Goal: Information Seeking & Learning: Learn about a topic

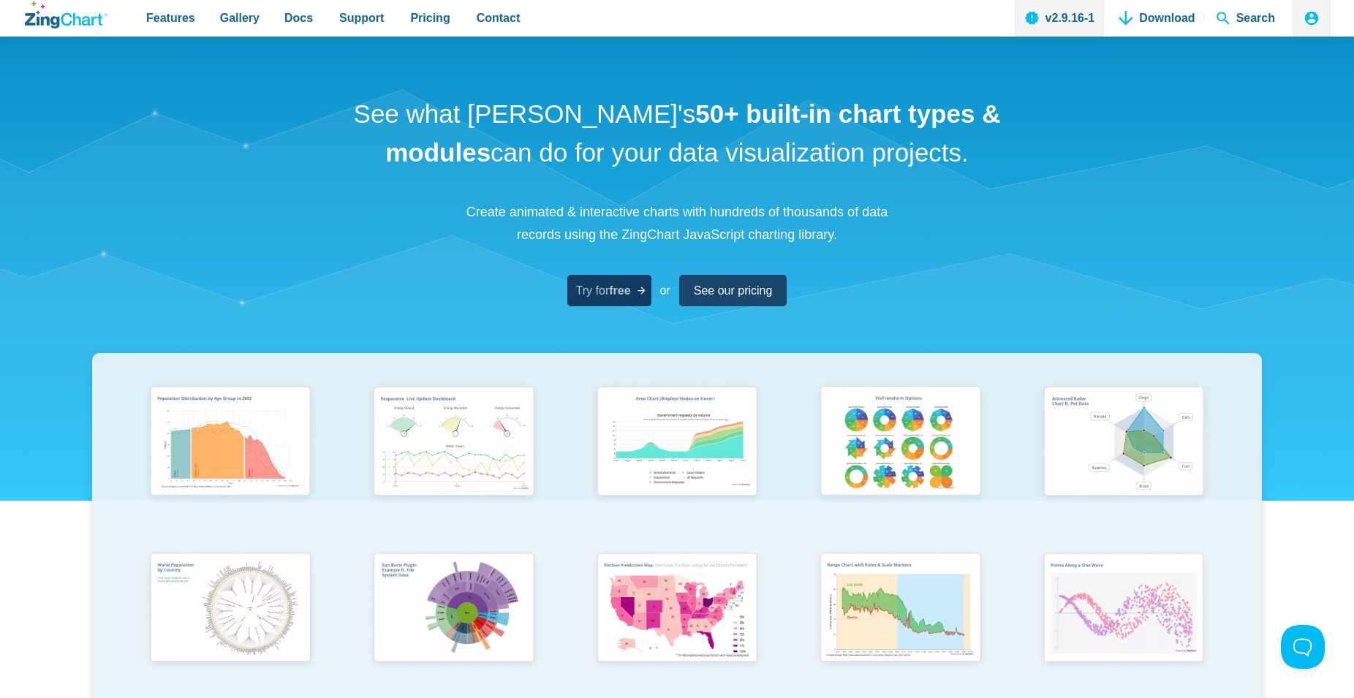
click at [594, 298] on span "Try for free" at bounding box center [603, 291] width 55 height 20
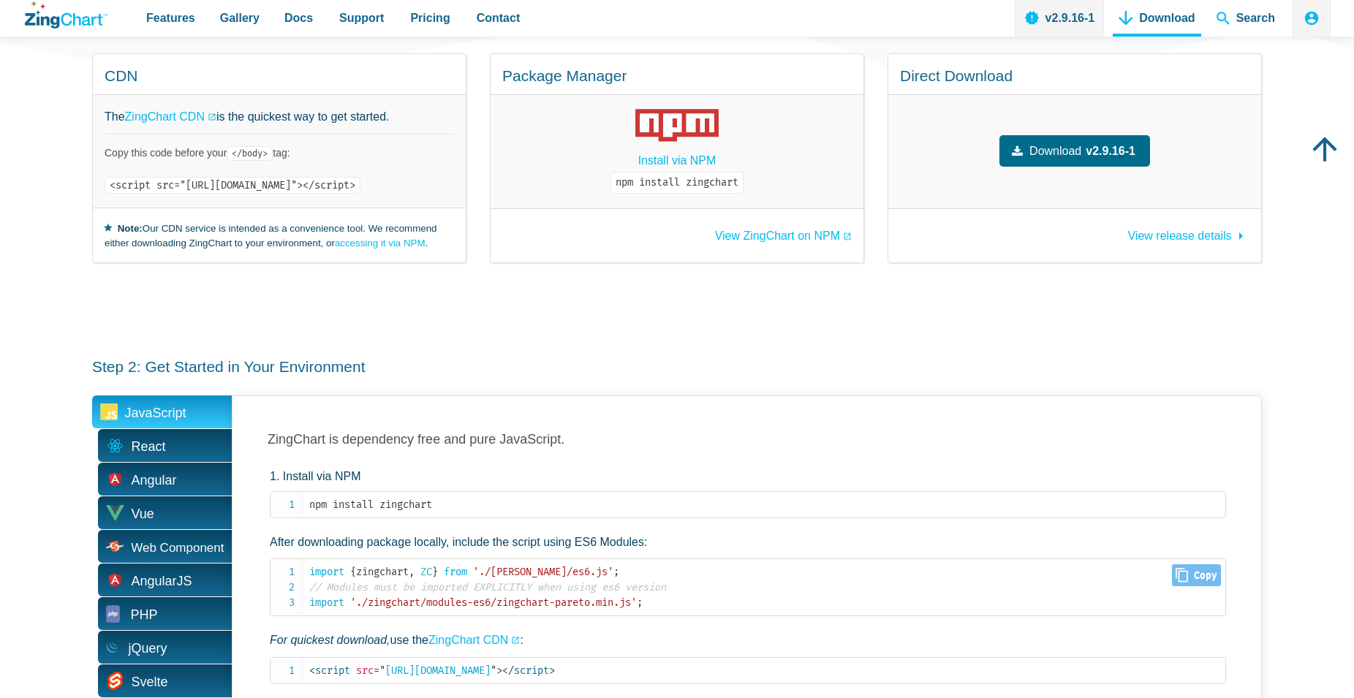
scroll to position [597, 0]
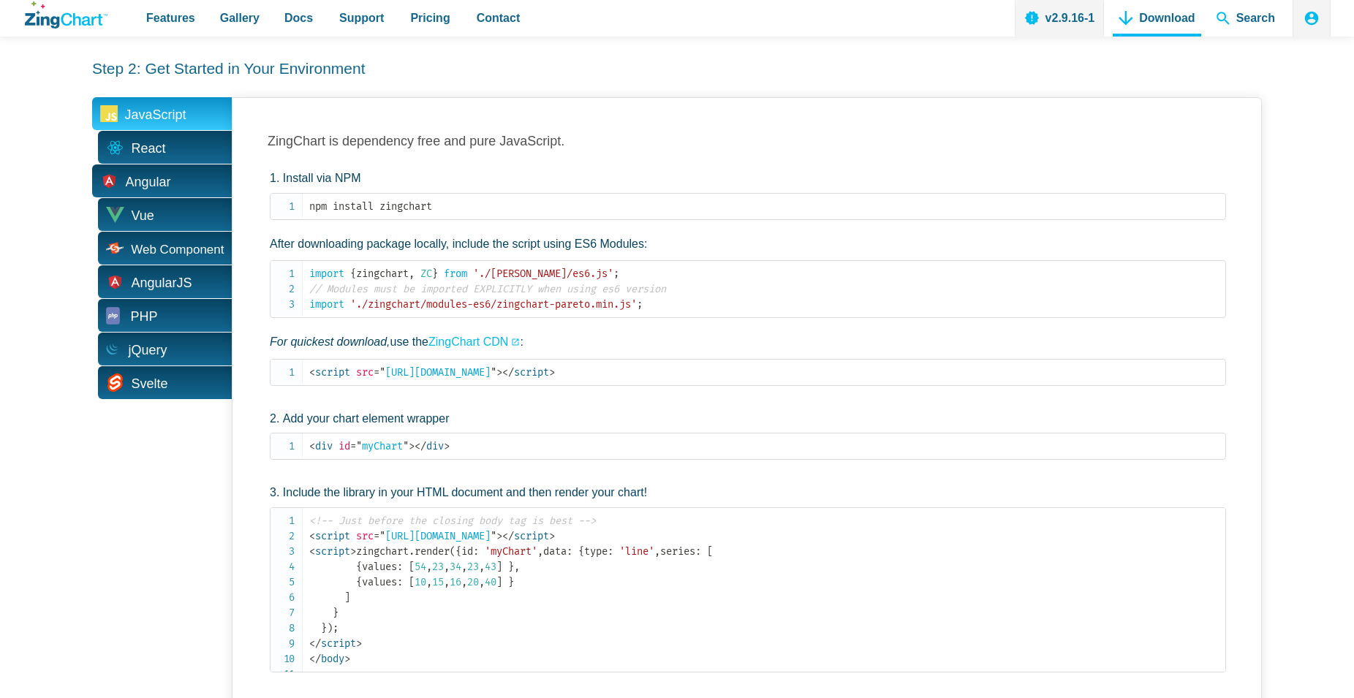
click at [173, 190] on span "Angular" at bounding box center [162, 181] width 140 height 33
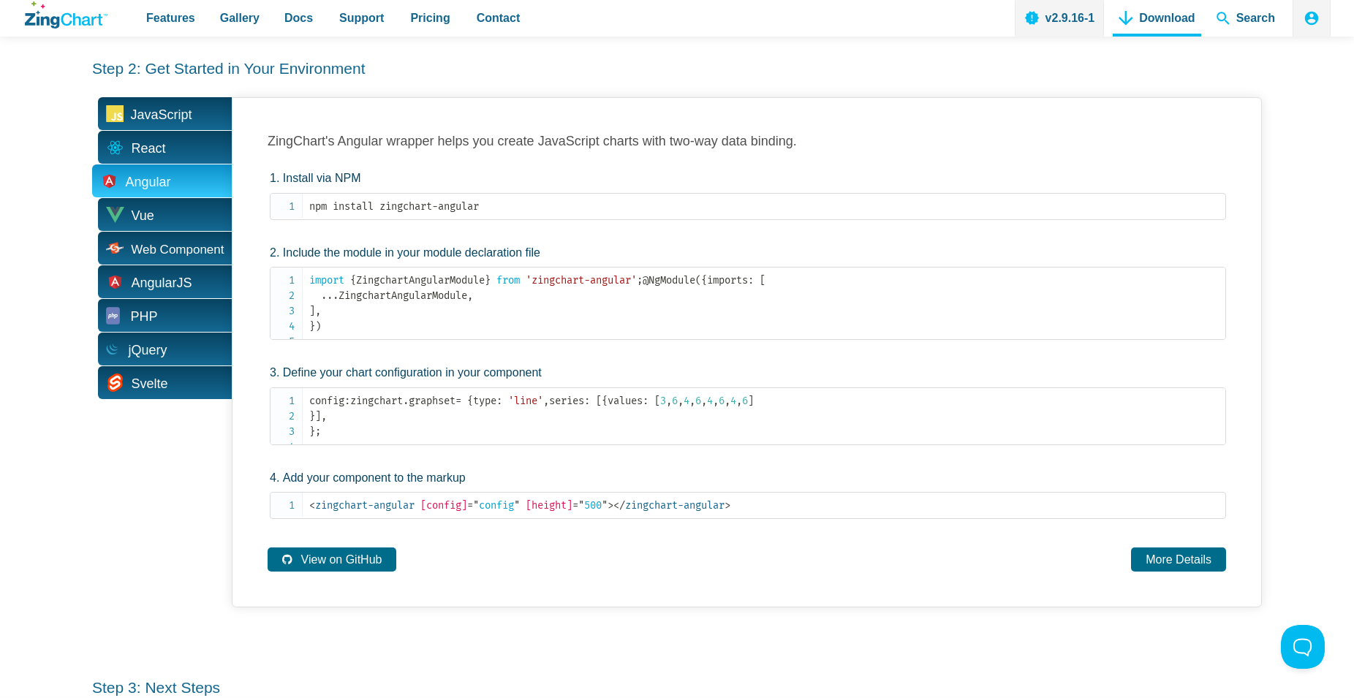
scroll to position [0, 0]
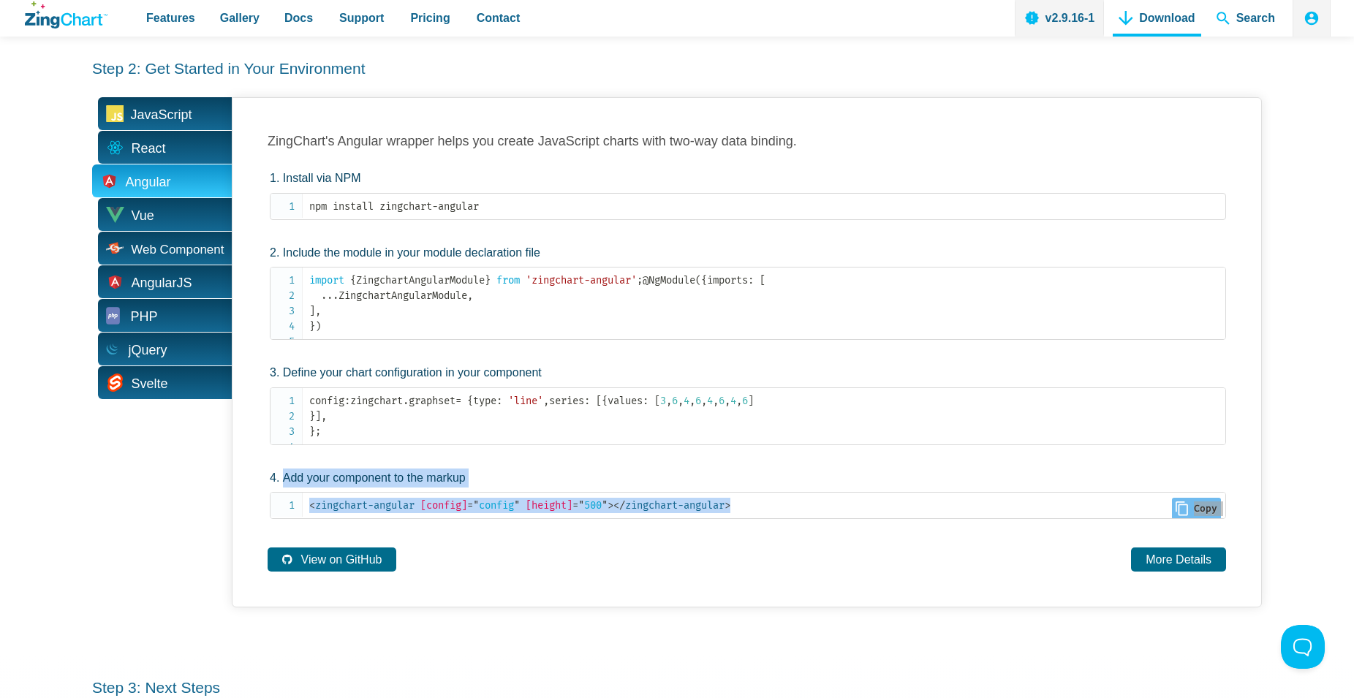
drag, startPoint x: 267, startPoint y: 137, endPoint x: 788, endPoint y: 608, distance: 702.1
click at [788, 608] on div "Angular ZingChart's Angular wrapper helps you create JavaScript charts with two…" at bounding box center [747, 352] width 1030 height 510
copy li "Add your component to the markup < zingchart-angular [config] = " config " [hei…"
click at [575, 320] on code "import { ZingchartAngularModule } from 'zingchart-angular' ; @ NgModule ( { imp…" at bounding box center [767, 303] width 916 height 61
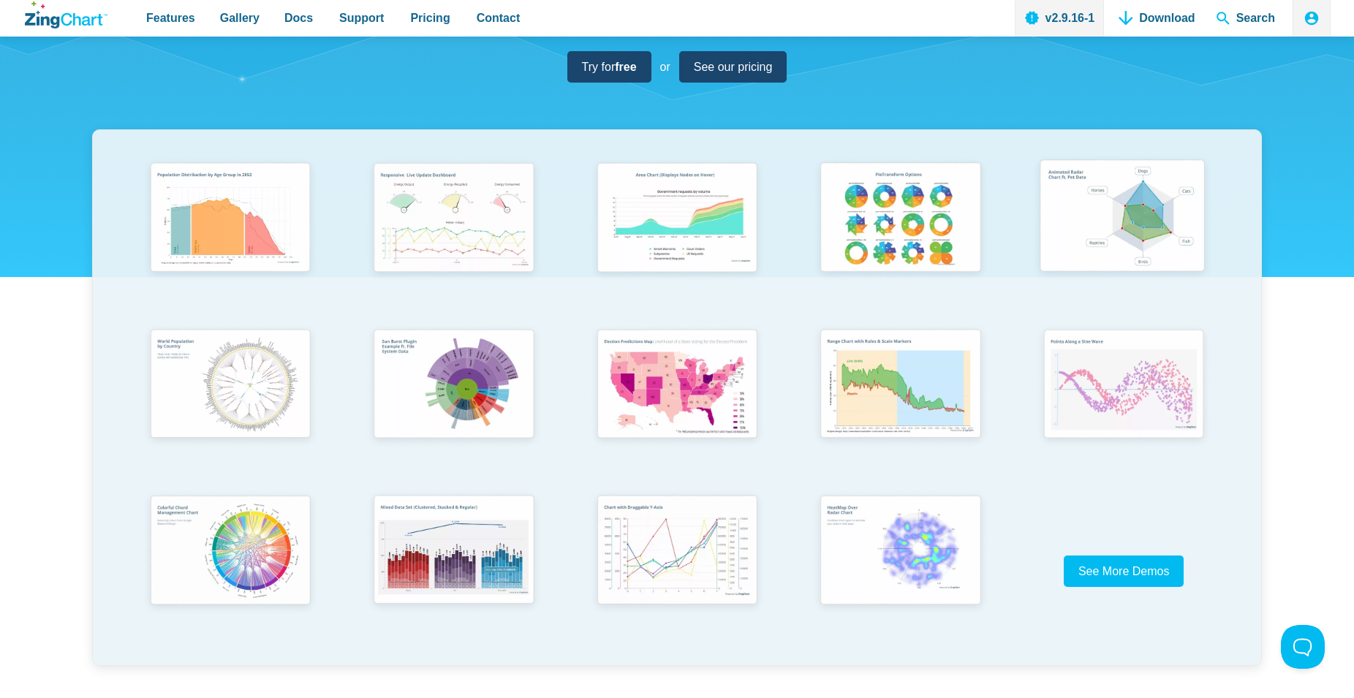
click at [1120, 229] on img "App Content" at bounding box center [1122, 219] width 184 height 132
click at [697, 361] on img "App Content" at bounding box center [676, 385] width 184 height 132
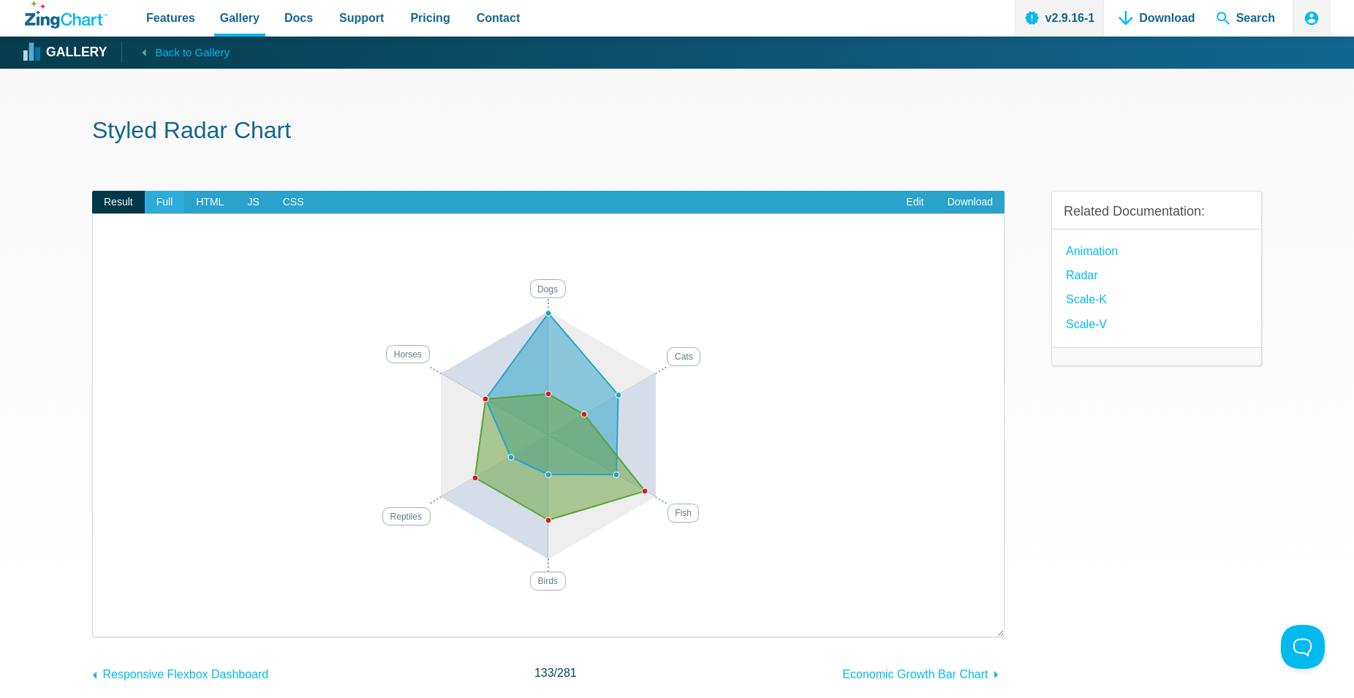
click at [176, 208] on span "Full" at bounding box center [165, 202] width 40 height 23
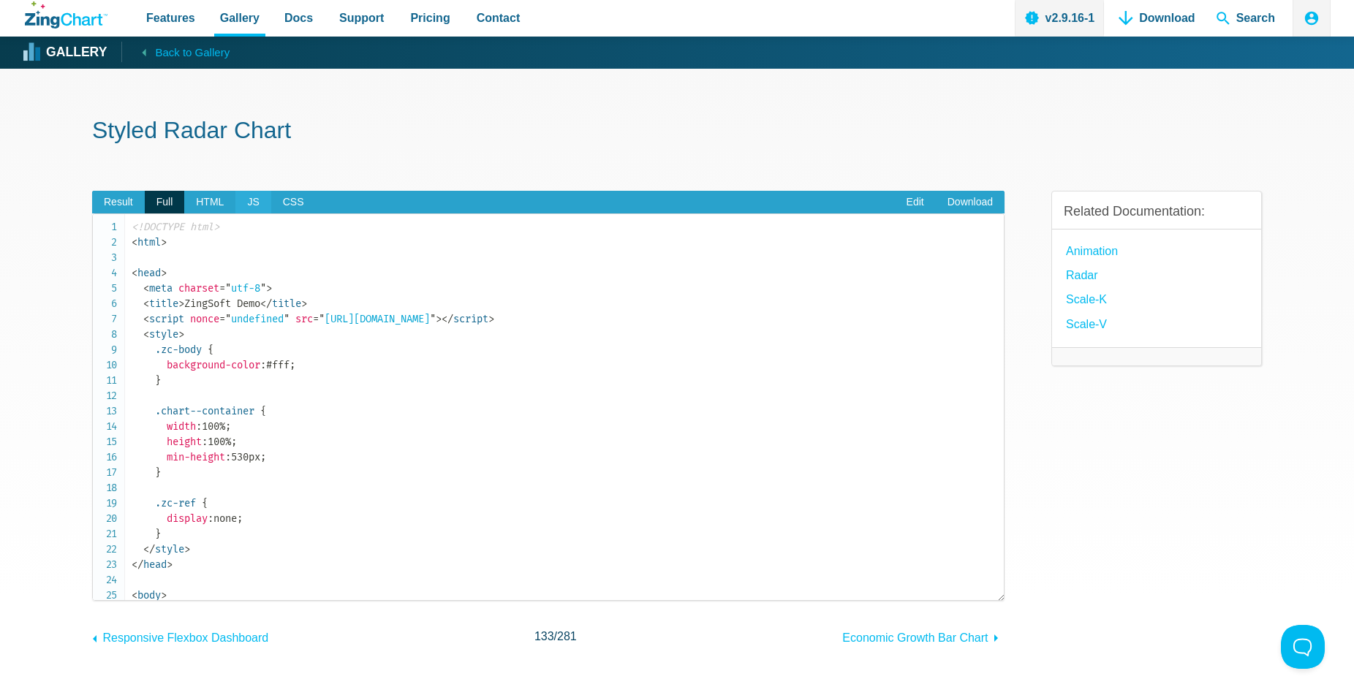
click at [236, 204] on span "JS" at bounding box center [252, 202] width 35 height 23
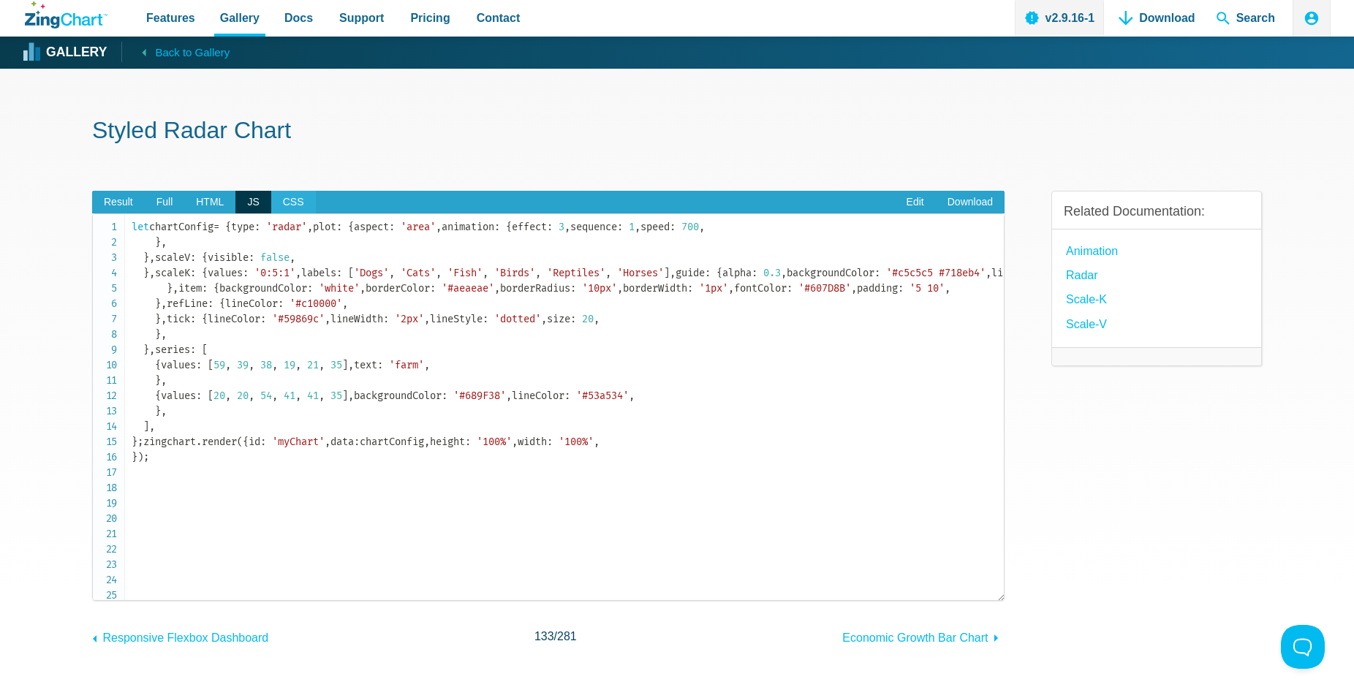
click at [282, 208] on span "CSS" at bounding box center [293, 202] width 45 height 23
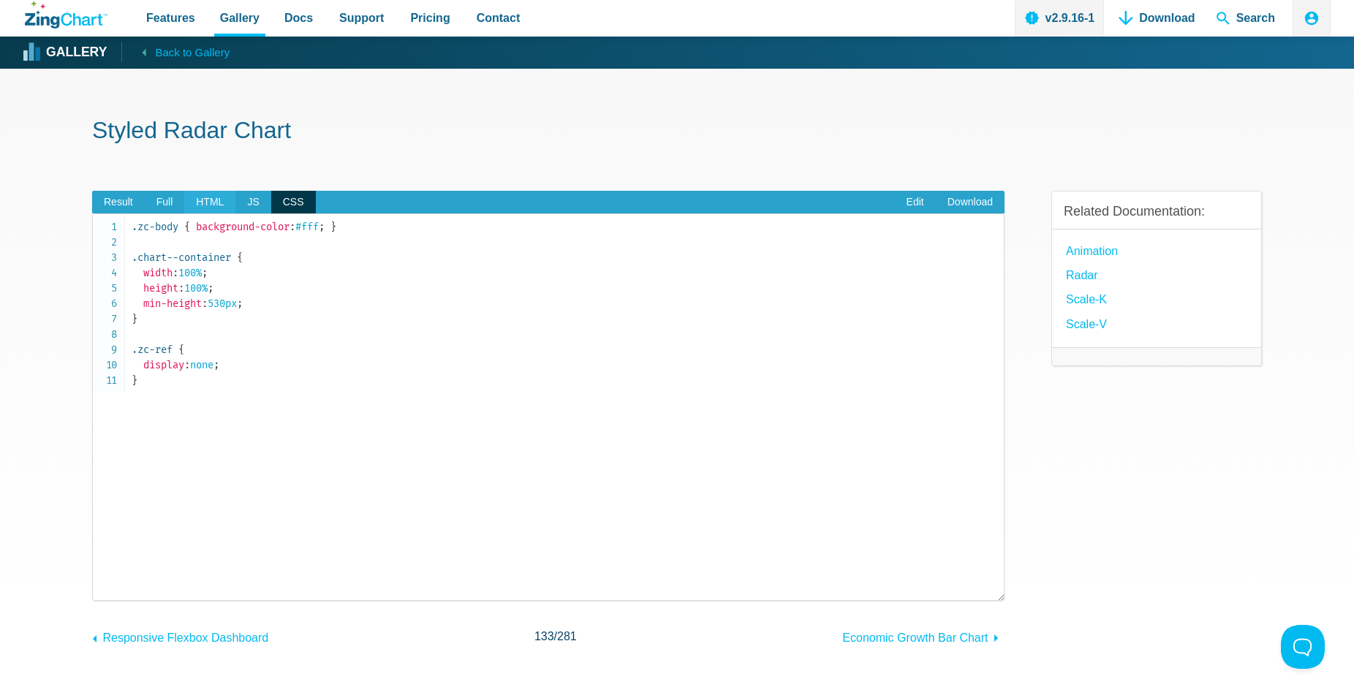
click at [205, 205] on span "HTML" at bounding box center [209, 202] width 51 height 23
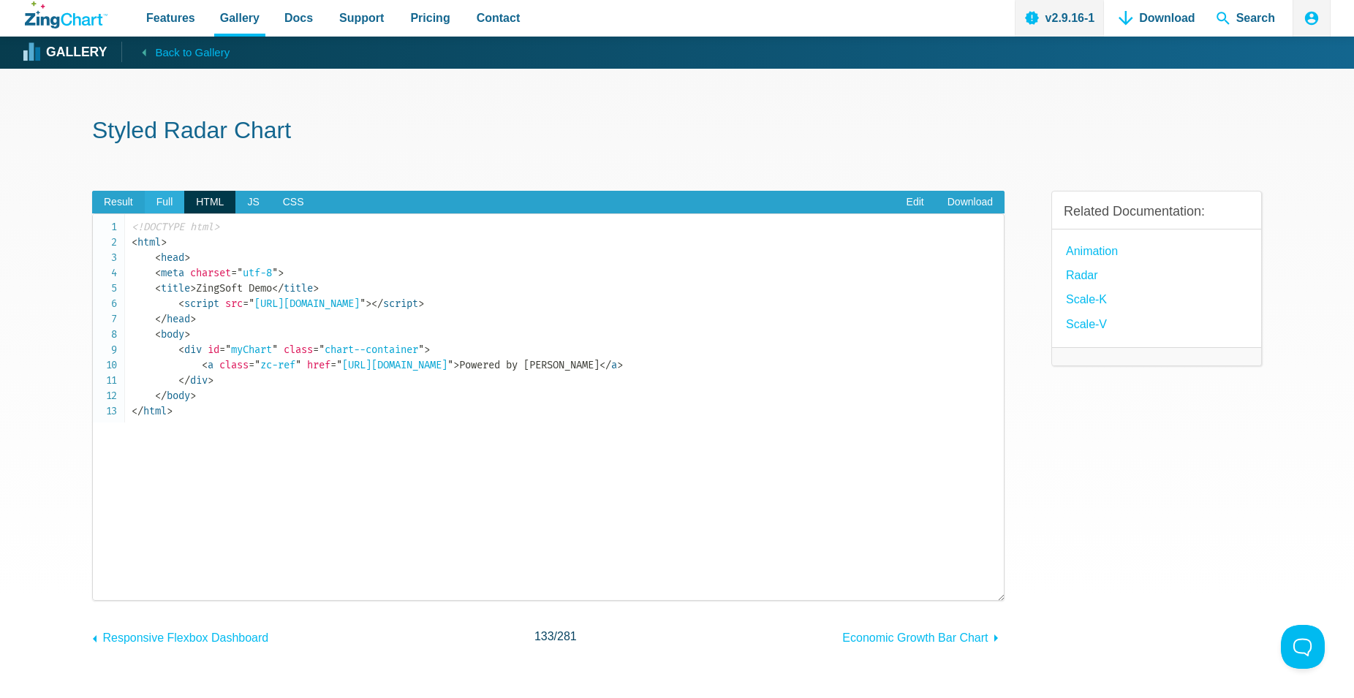
click at [163, 202] on span "Full" at bounding box center [165, 202] width 40 height 23
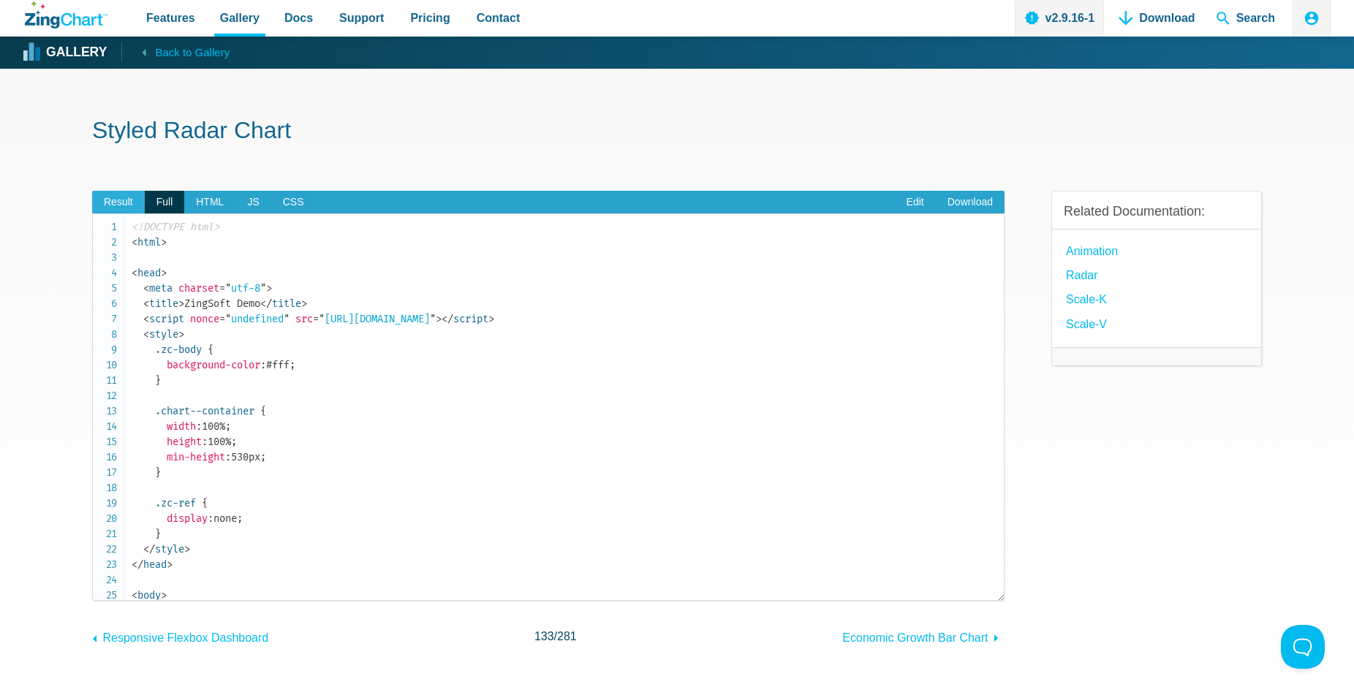
click at [123, 199] on span "Result" at bounding box center [118, 202] width 53 height 23
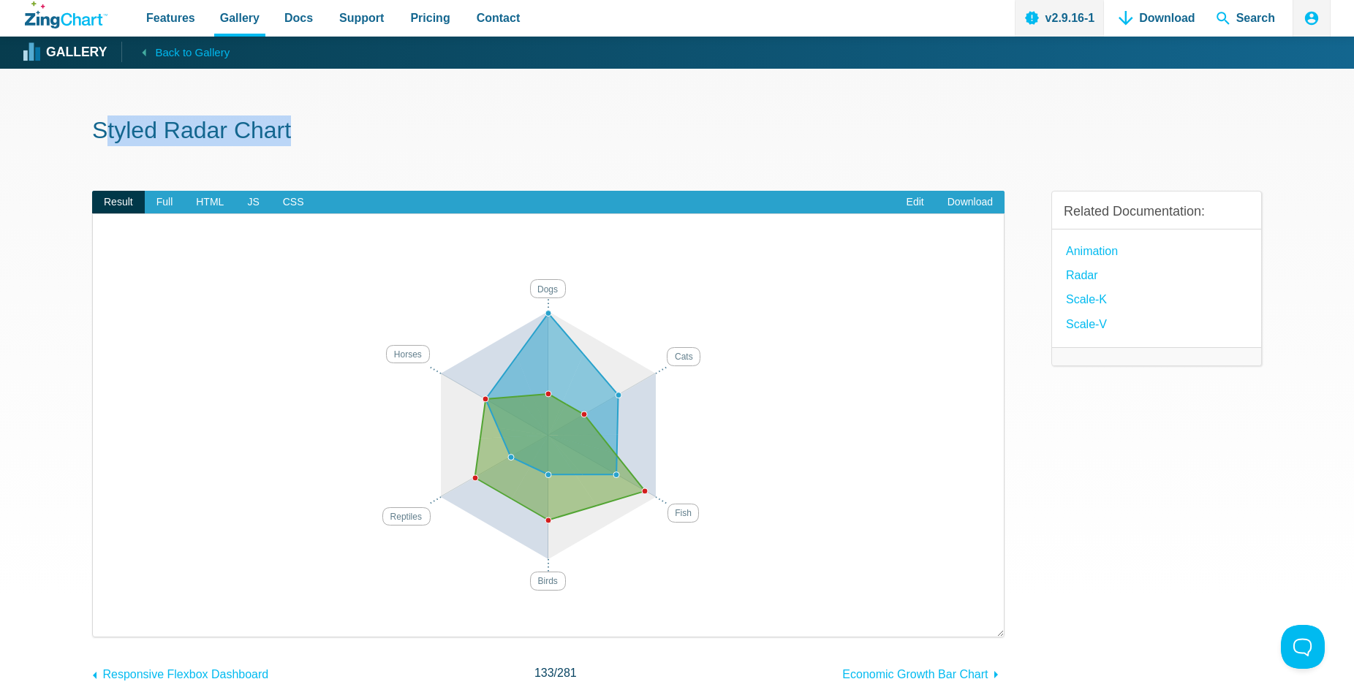
drag, startPoint x: 282, startPoint y: 131, endPoint x: 99, endPoint y: 131, distance: 182.1
click at [100, 132] on h1 "Styled Radar Chart" at bounding box center [677, 132] width 1170 height 33
click at [99, 131] on h1 "Styled Radar Chart" at bounding box center [677, 132] width 1170 height 33
drag, startPoint x: 155, startPoint y: 131, endPoint x: 319, endPoint y: 123, distance: 164.0
click at [319, 123] on h1 "Styled Radar Chart" at bounding box center [677, 132] width 1170 height 33
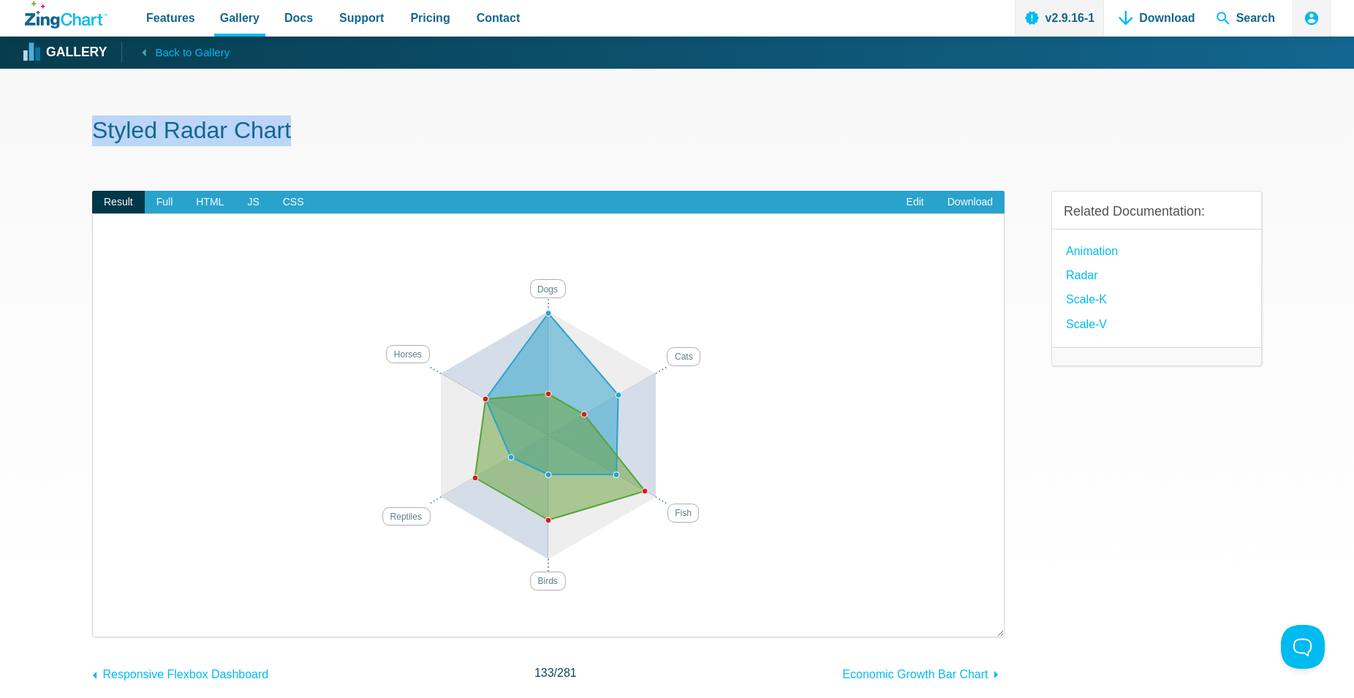
copy h1 "Styled Radar Chart"
click at [515, 147] on h1 "Styled Radar Chart" at bounding box center [677, 132] width 1170 height 33
click at [1095, 250] on link "Animation" at bounding box center [1092, 251] width 52 height 20
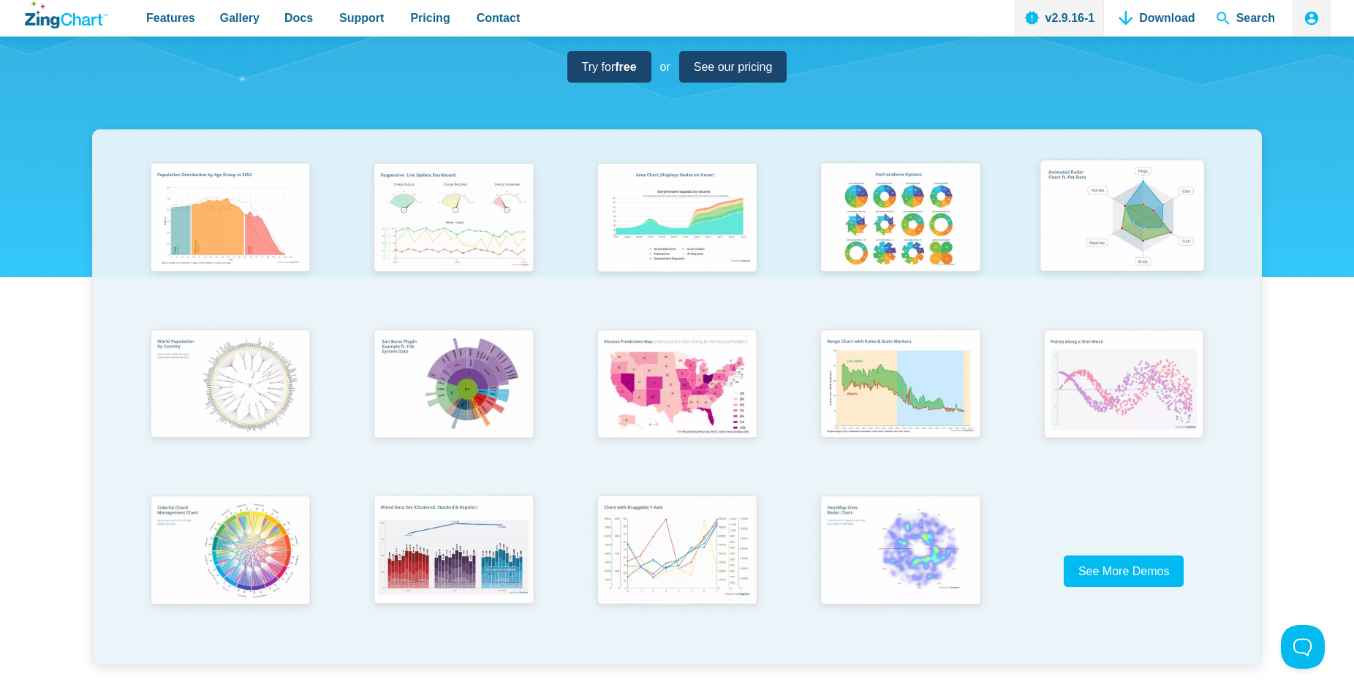
click at [1076, 229] on img "App Content" at bounding box center [1122, 219] width 184 height 132
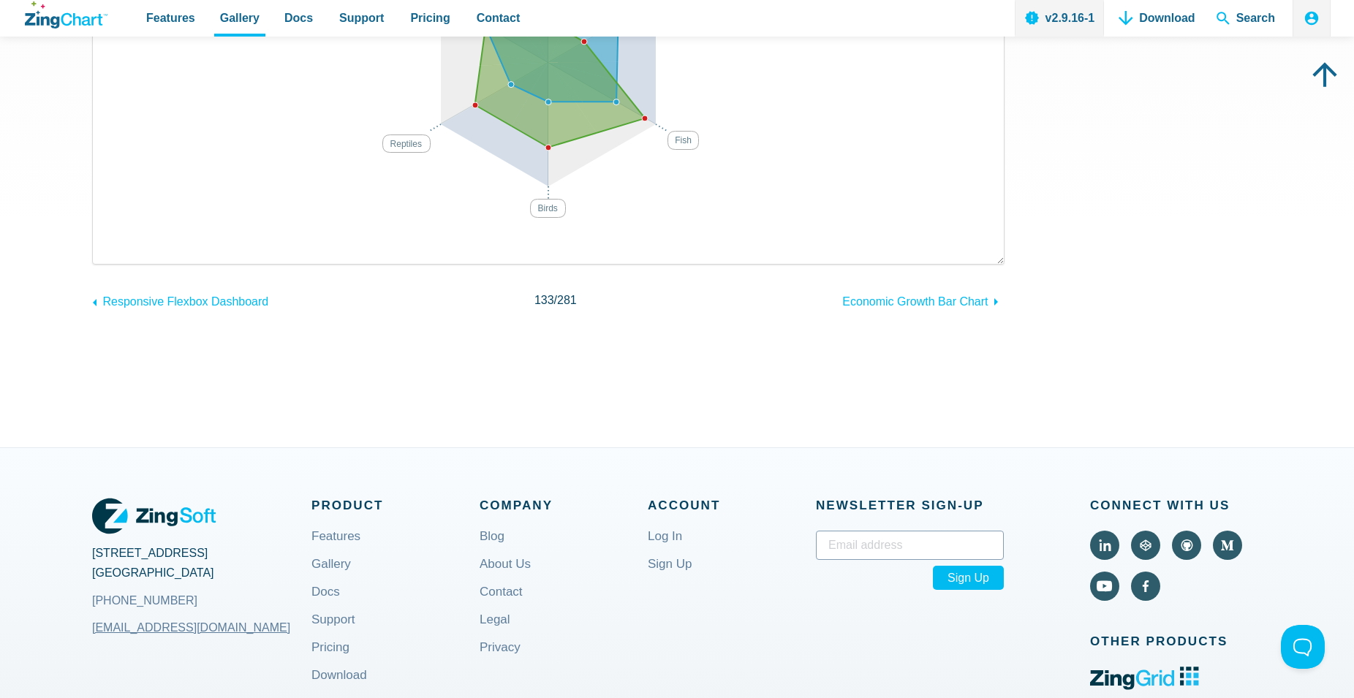
scroll to position [75, 0]
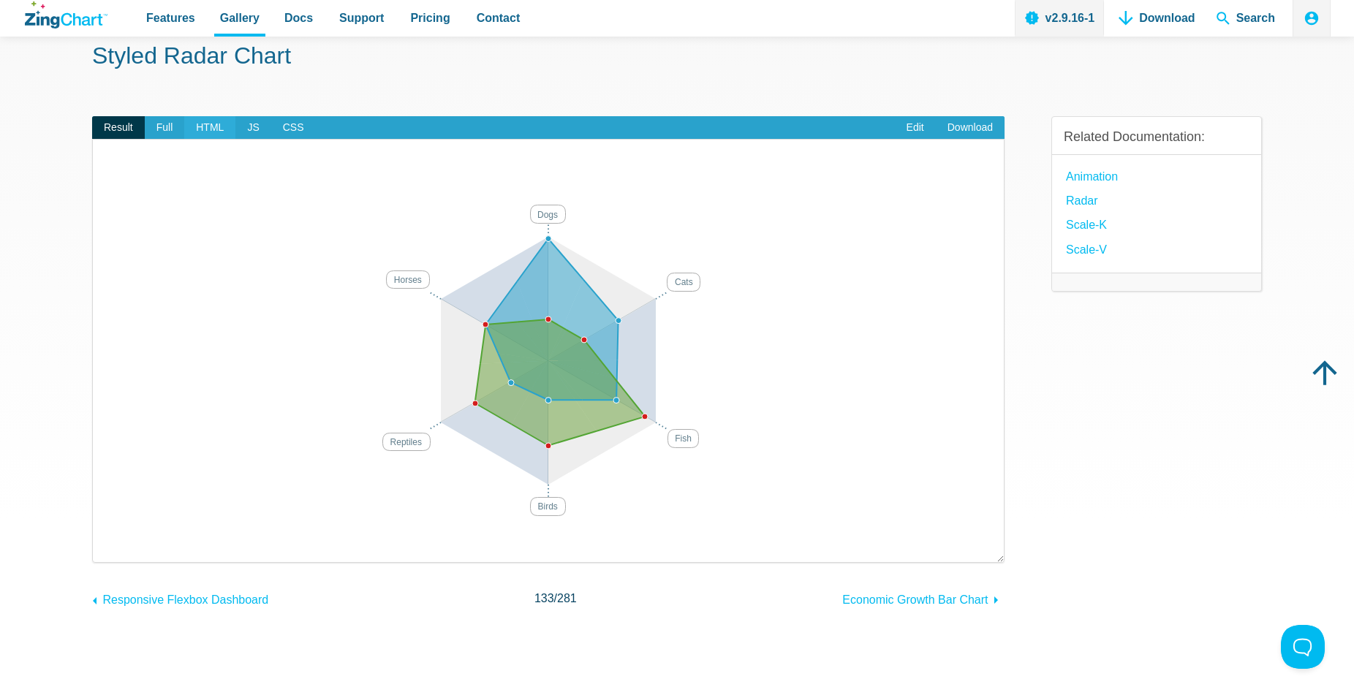
click at [226, 126] on span "HTML" at bounding box center [209, 127] width 51 height 23
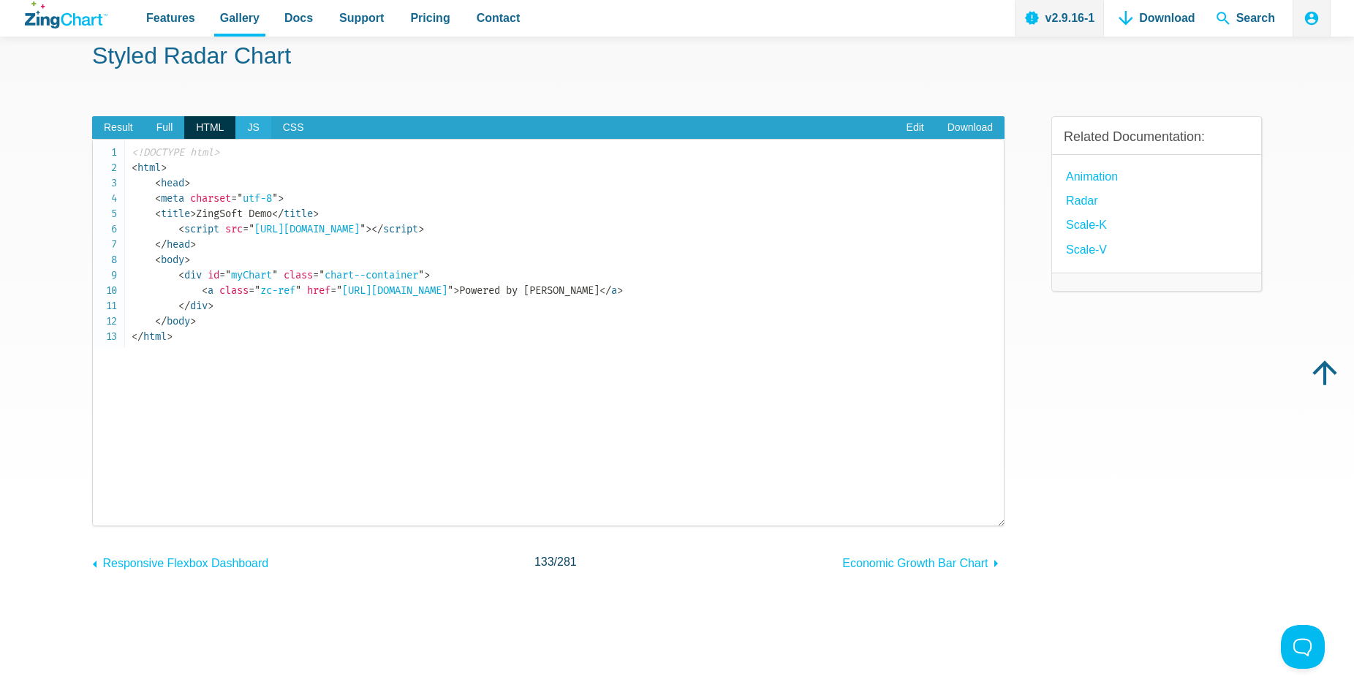
click at [252, 127] on span "JS" at bounding box center [252, 127] width 35 height 23
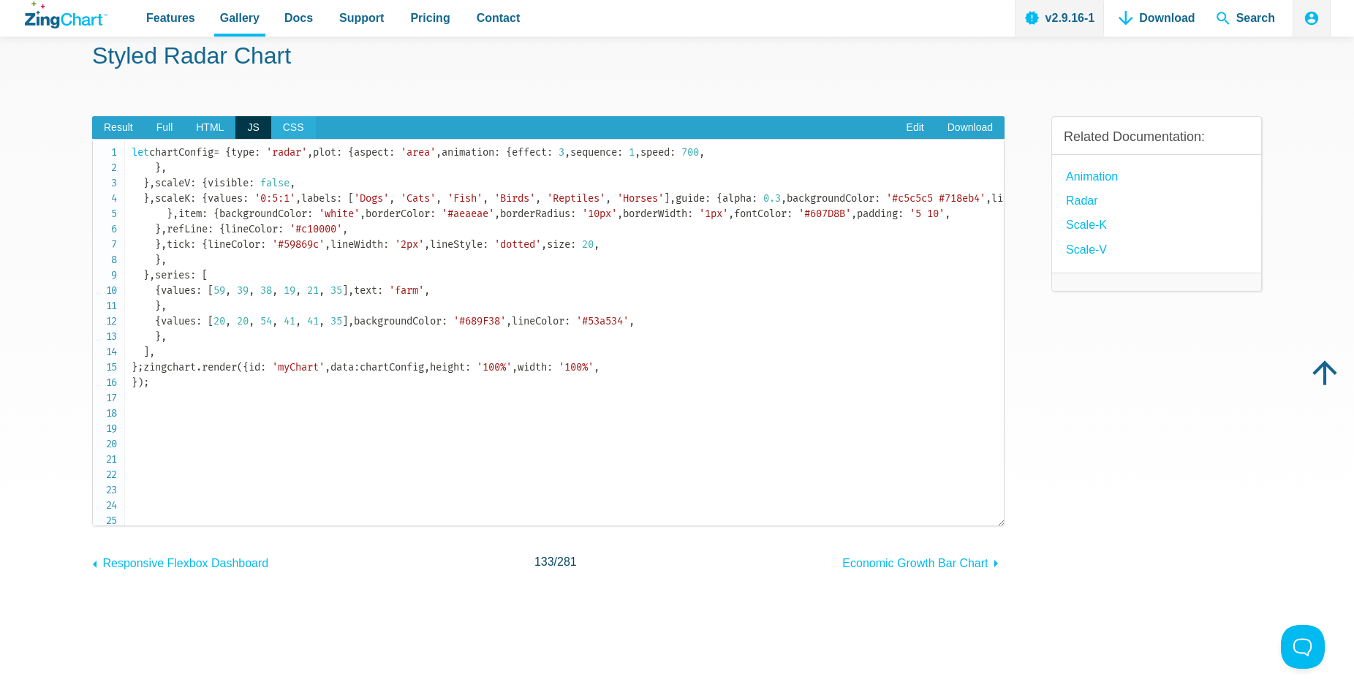
click at [271, 124] on span "CSS" at bounding box center [293, 127] width 45 height 23
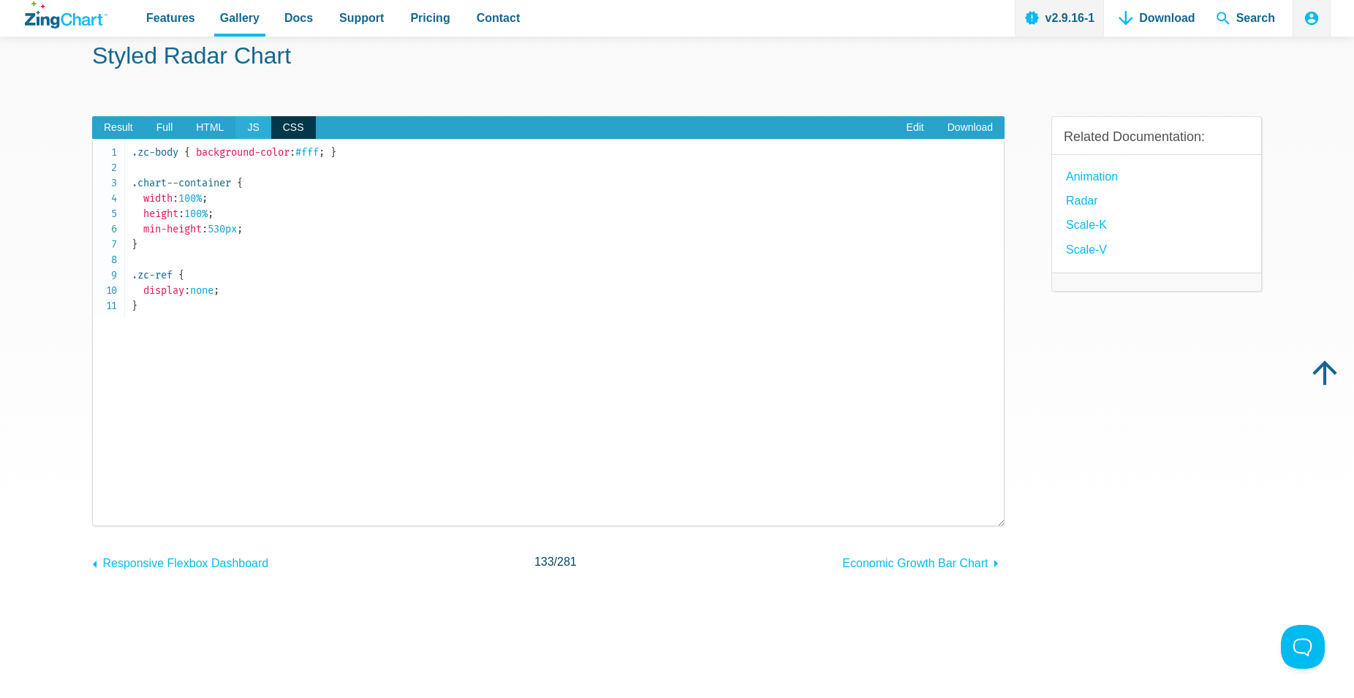
click at [249, 127] on span "JS" at bounding box center [252, 127] width 35 height 23
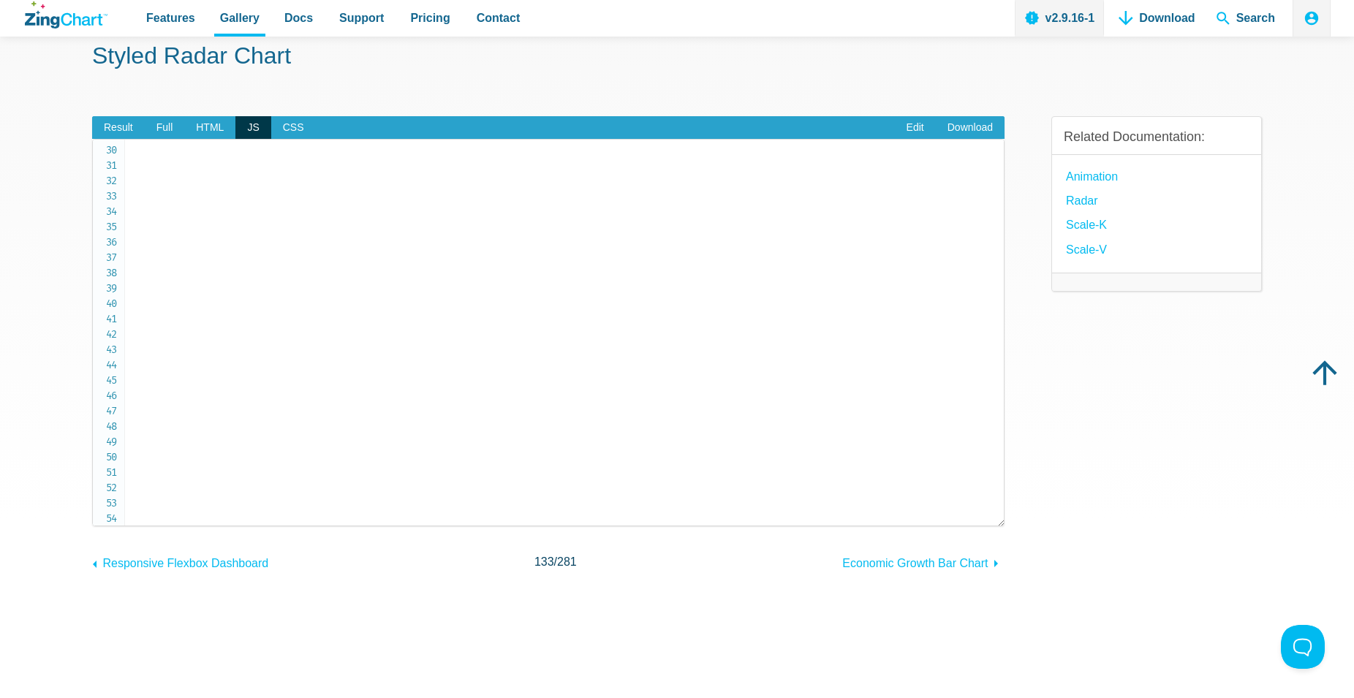
scroll to position [530, 0]
click at [128, 137] on span "Result" at bounding box center [118, 127] width 53 height 23
